Goal: Find contact information: Find contact information

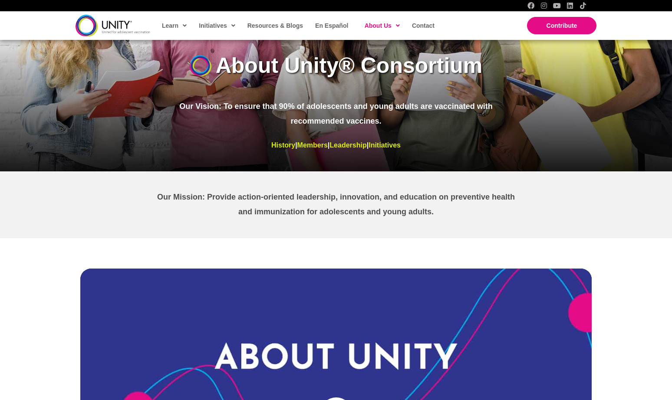
scroll to position [2324, 0]
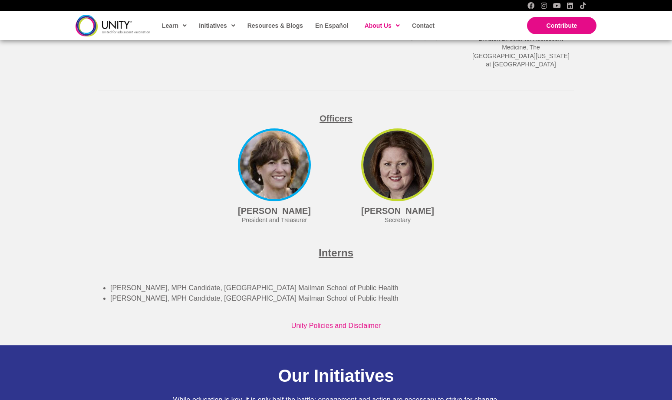
click at [401, 164] on img at bounding box center [397, 164] width 73 height 73
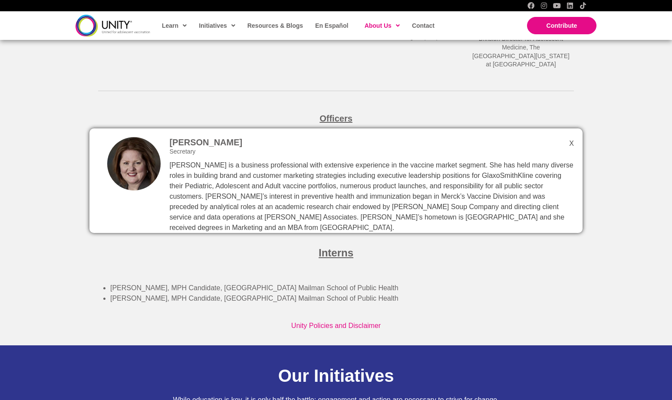
click at [568, 130] on div "[PERSON_NAME] Secretary [PERSON_NAME] is a business professional with extensive…" at bounding box center [335, 180] width 493 height 105
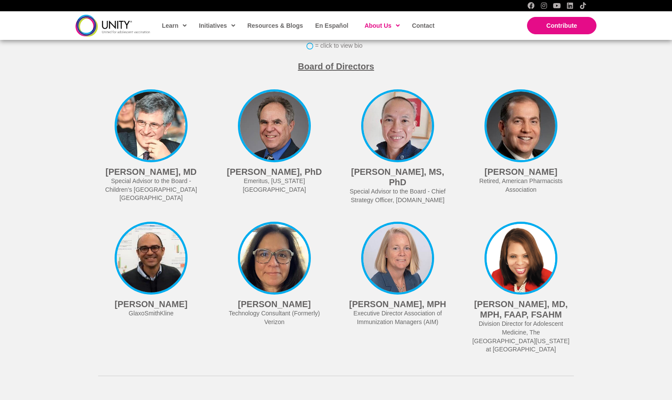
scroll to position [2324, 0]
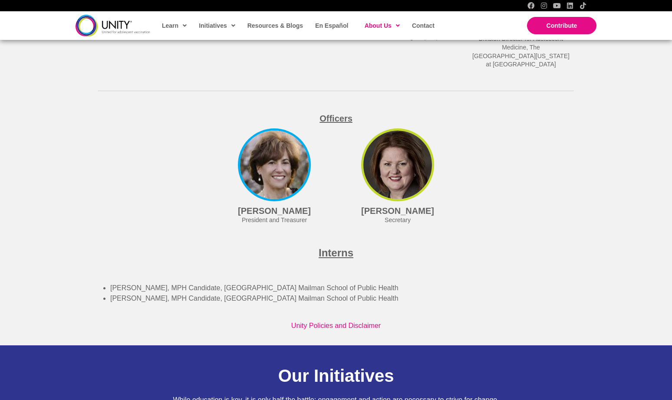
click at [390, 162] on img at bounding box center [397, 164] width 73 height 73
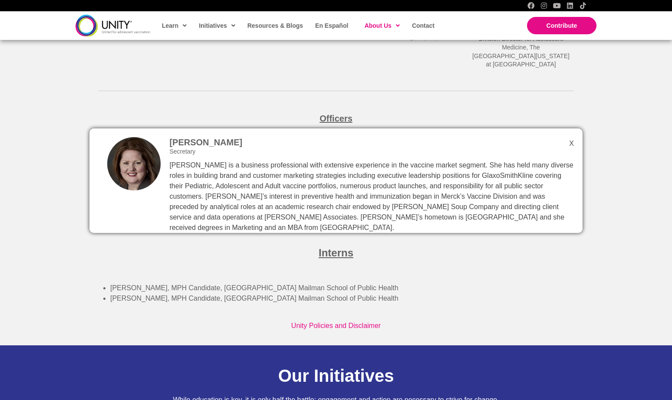
click at [426, 293] on li "[PERSON_NAME], MPH Candidate, [GEOGRAPHIC_DATA] Mailman School of Public Health" at bounding box center [346, 298] width 472 height 10
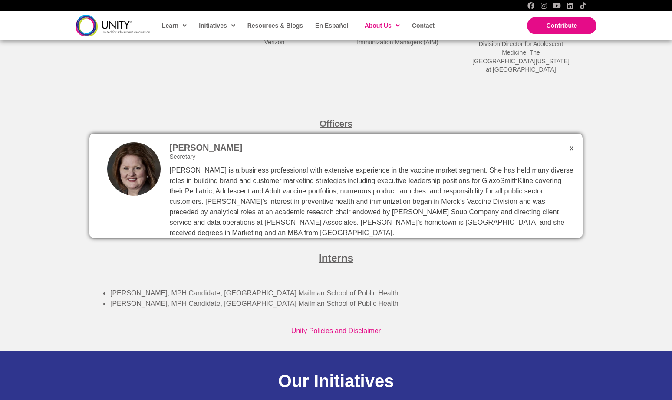
click at [569, 135] on div "[PERSON_NAME] Secretary [PERSON_NAME] is a business professional with extensive…" at bounding box center [335, 186] width 493 height 105
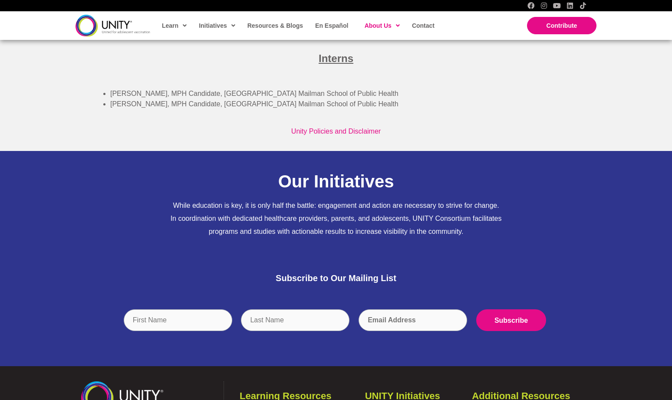
scroll to position [2656, 0]
